Goal: Information Seeking & Learning: Learn about a topic

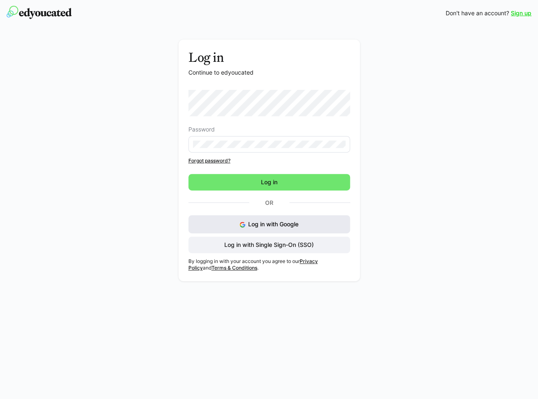
click at [243, 222] on button "Log in with Google" at bounding box center [269, 224] width 162 height 18
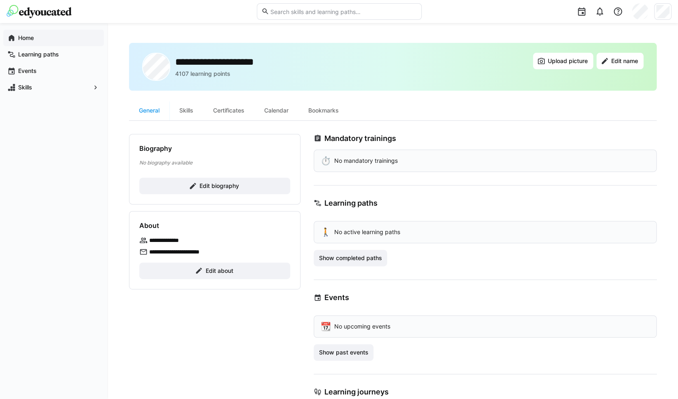
click at [42, 40] on span "Home" at bounding box center [58, 38] width 83 height 8
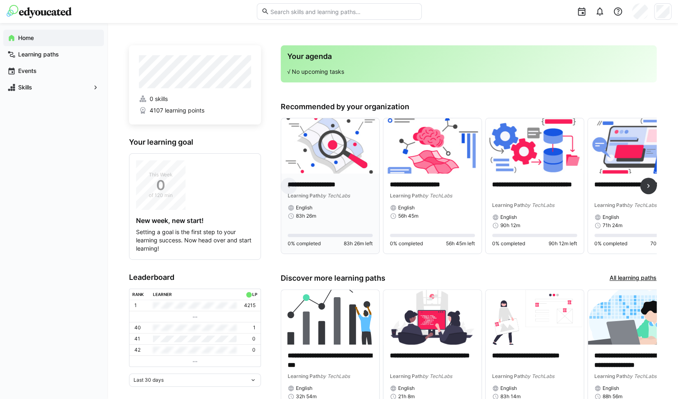
scroll to position [9, 0]
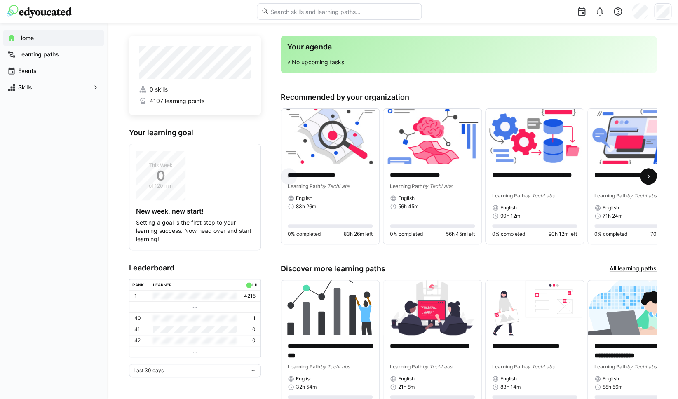
click at [538, 178] on eds-icon at bounding box center [648, 176] width 8 height 8
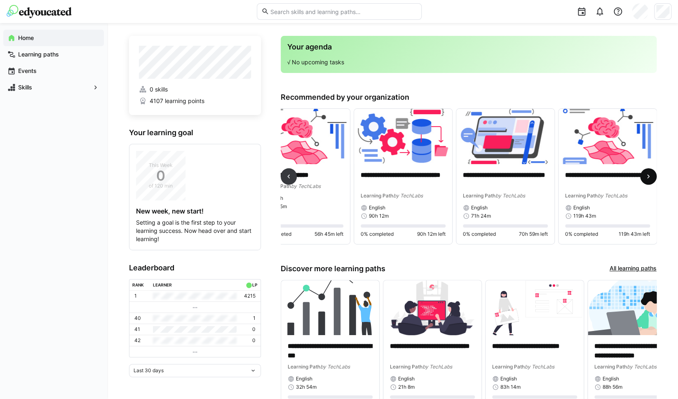
scroll to position [0, 132]
click at [49, 59] on div "Learning paths" at bounding box center [53, 54] width 101 height 16
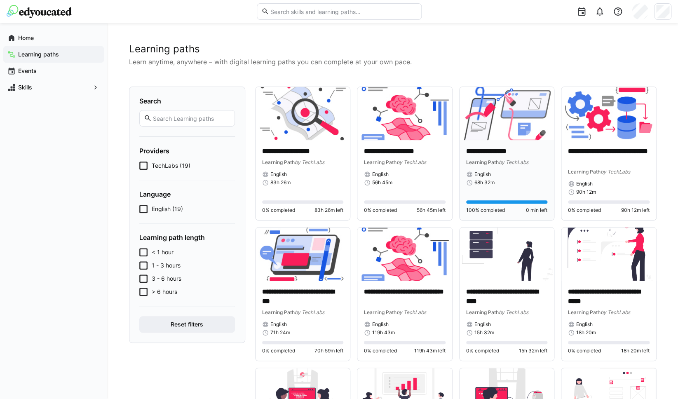
click at [505, 155] on p "**********" at bounding box center [507, 151] width 82 height 9
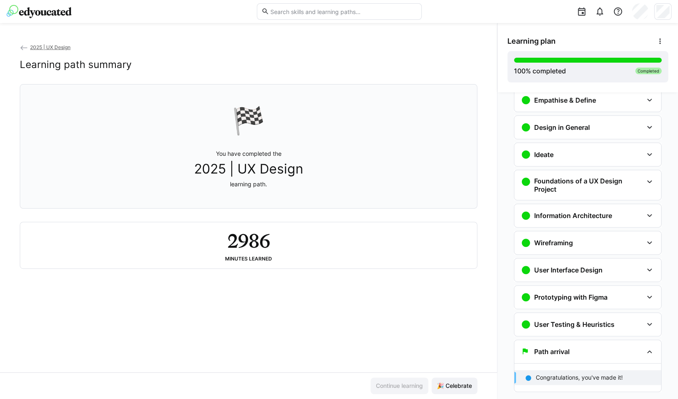
scroll to position [61, 0]
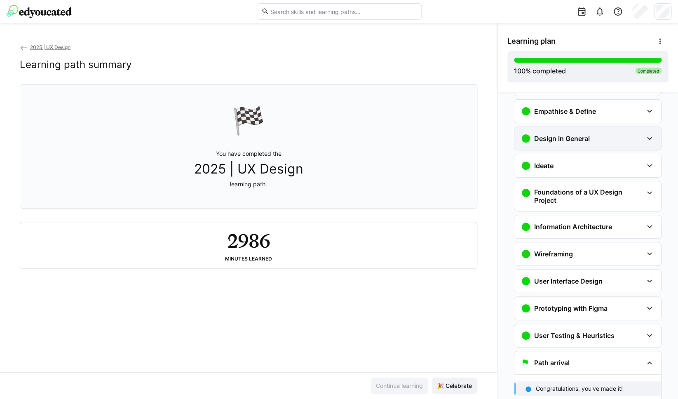
click at [538, 140] on div "Design in General" at bounding box center [587, 138] width 147 height 23
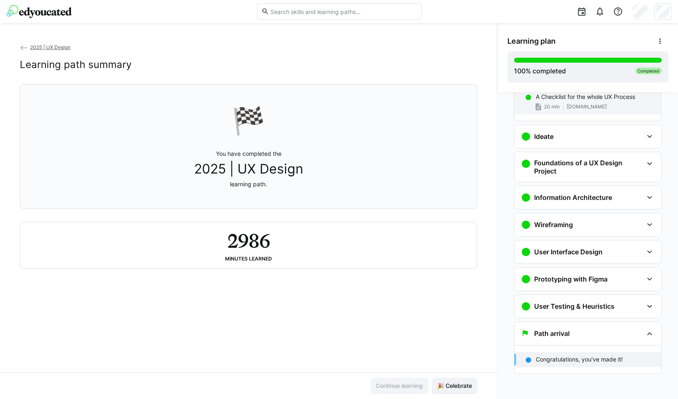
scroll to position [236, 0]
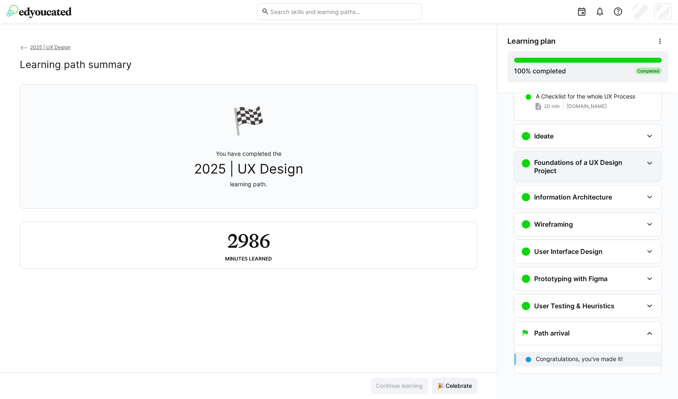
click at [538, 171] on h3 "Foundations of a UX Design Project" at bounding box center [588, 166] width 109 height 16
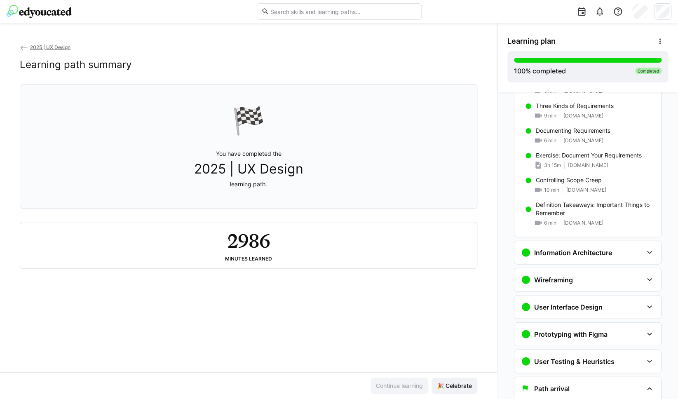
scroll to position [813, 0]
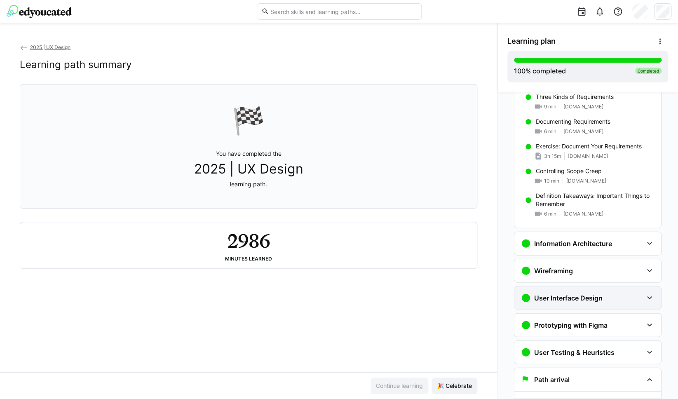
click at [538, 298] on div "User Interface Design" at bounding box center [582, 298] width 122 height 10
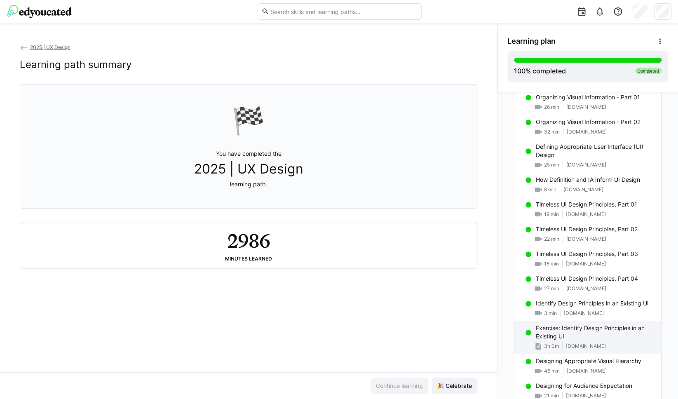
click at [538, 329] on p "Exercise: Identify Design Principles in an Existing UI" at bounding box center [595, 332] width 119 height 16
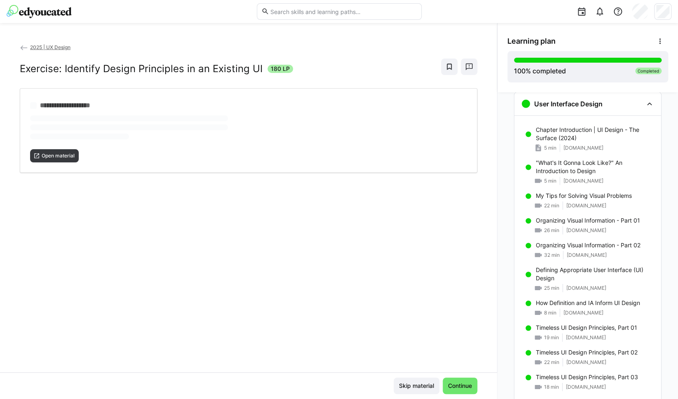
scroll to position [1007, 0]
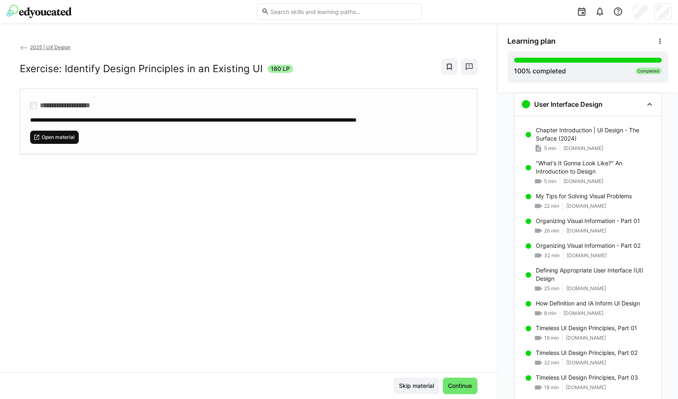
click at [64, 134] on span "Open material" at bounding box center [58, 137] width 35 height 7
